Goal: Navigation & Orientation: Find specific page/section

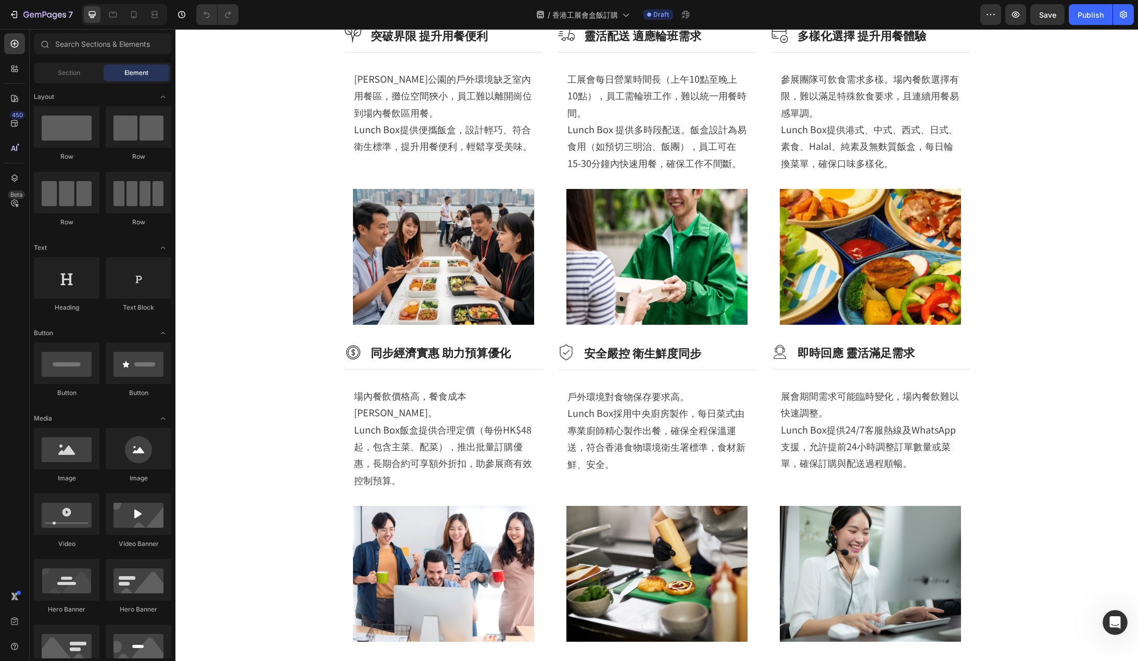
scroll to position [742, 0]
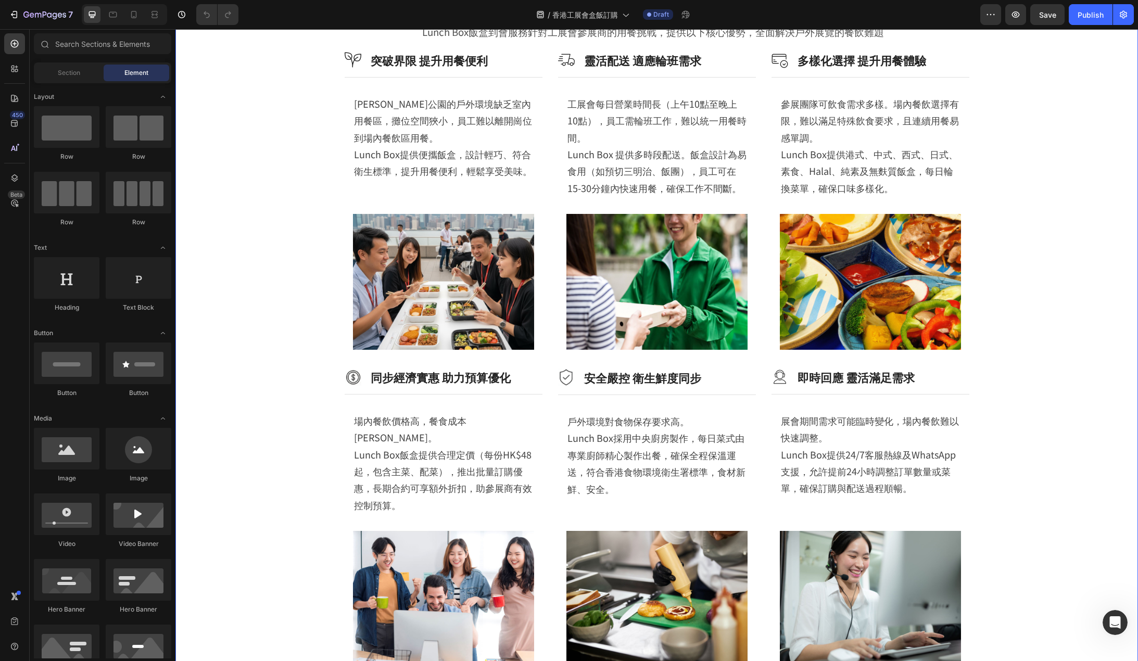
click at [1089, 295] on div "工展會飯盒到會信賴之選，兼顧品質與效率 Heading Lunch Box飯盒到會服務針對工展會參展商的用餐挑戰，提供以下核心優勢，全面解決戶外展覽的餐飲難題…" at bounding box center [656, 336] width 910 height 678
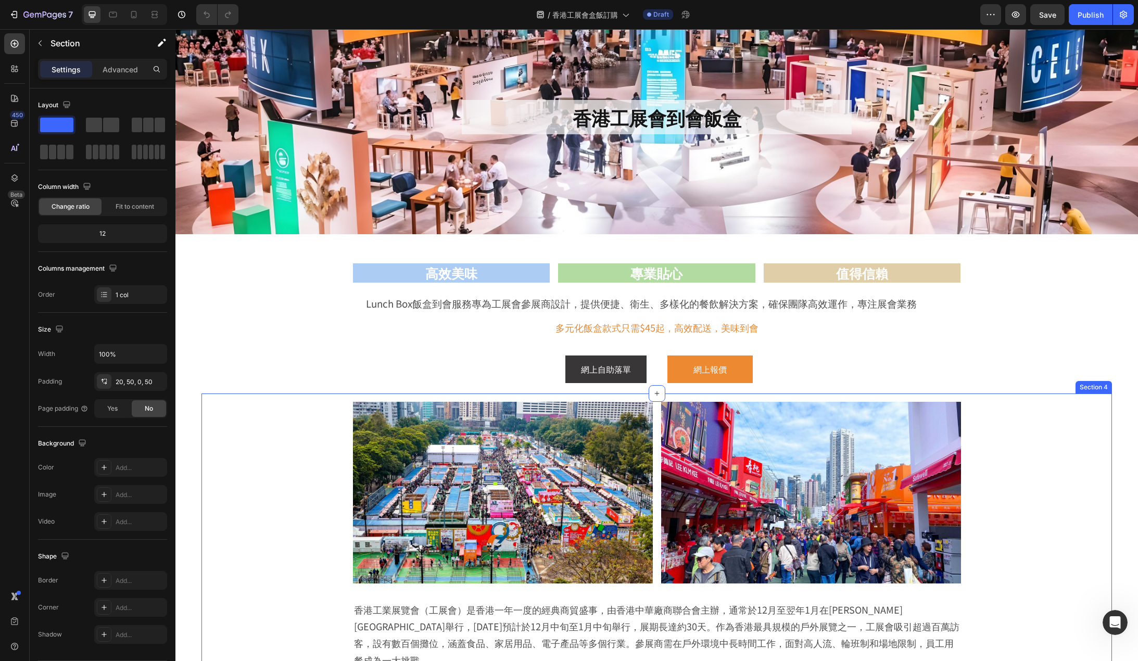
scroll to position [260, 0]
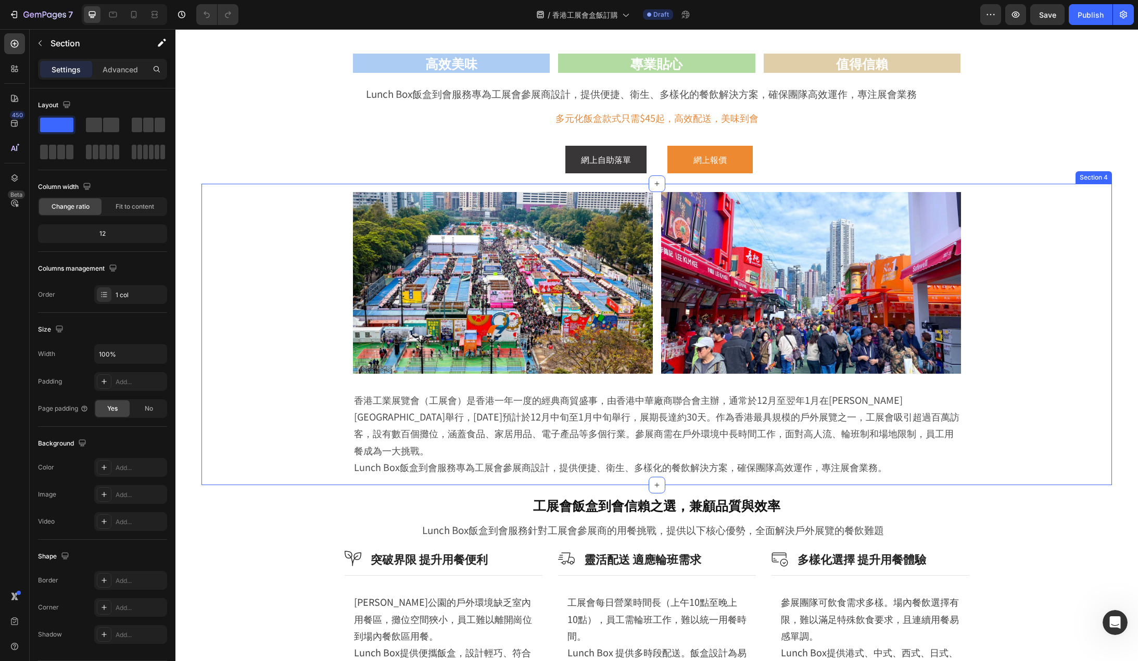
click at [1102, 297] on div "Image Image Row 香港工業展覽會（工展會）是香港一年一度的經典商貿盛事，由香港中華廠商聯合會主辦，通常於12月至翌年1月在[PERSON_NAM…" at bounding box center [656, 334] width 910 height 301
